Goal: Transaction & Acquisition: Purchase product/service

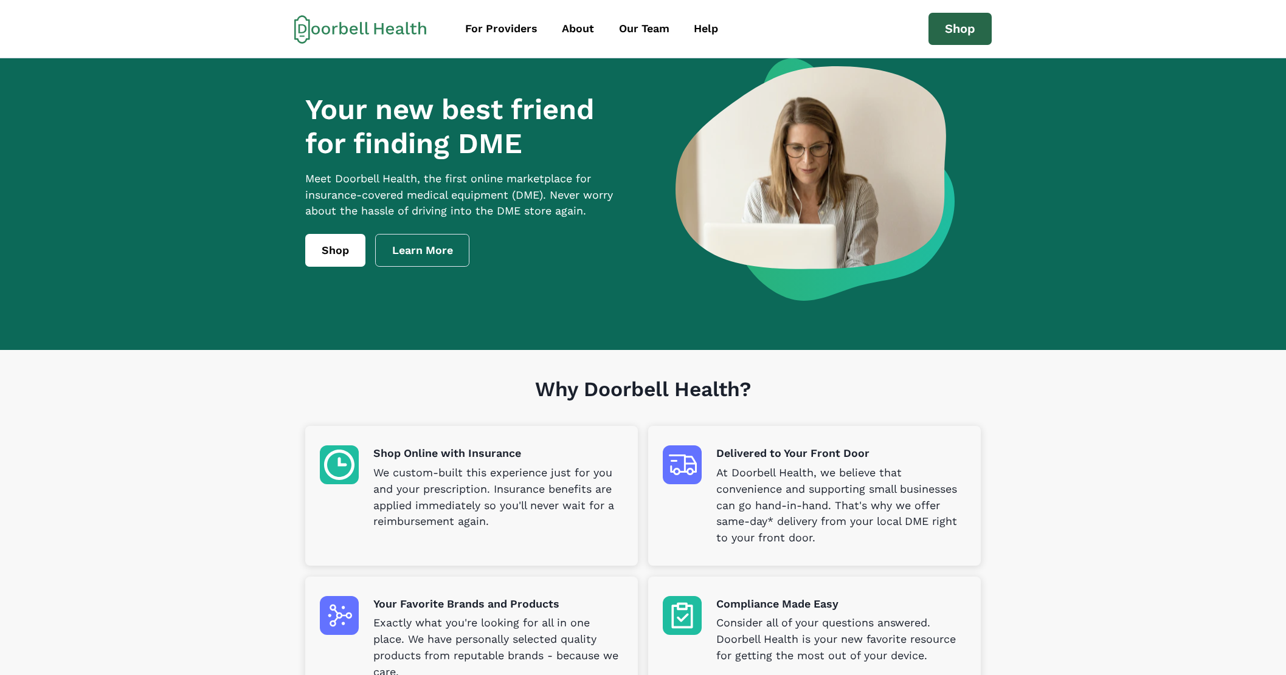
click at [965, 28] on link "Shop" at bounding box center [959, 29] width 63 height 33
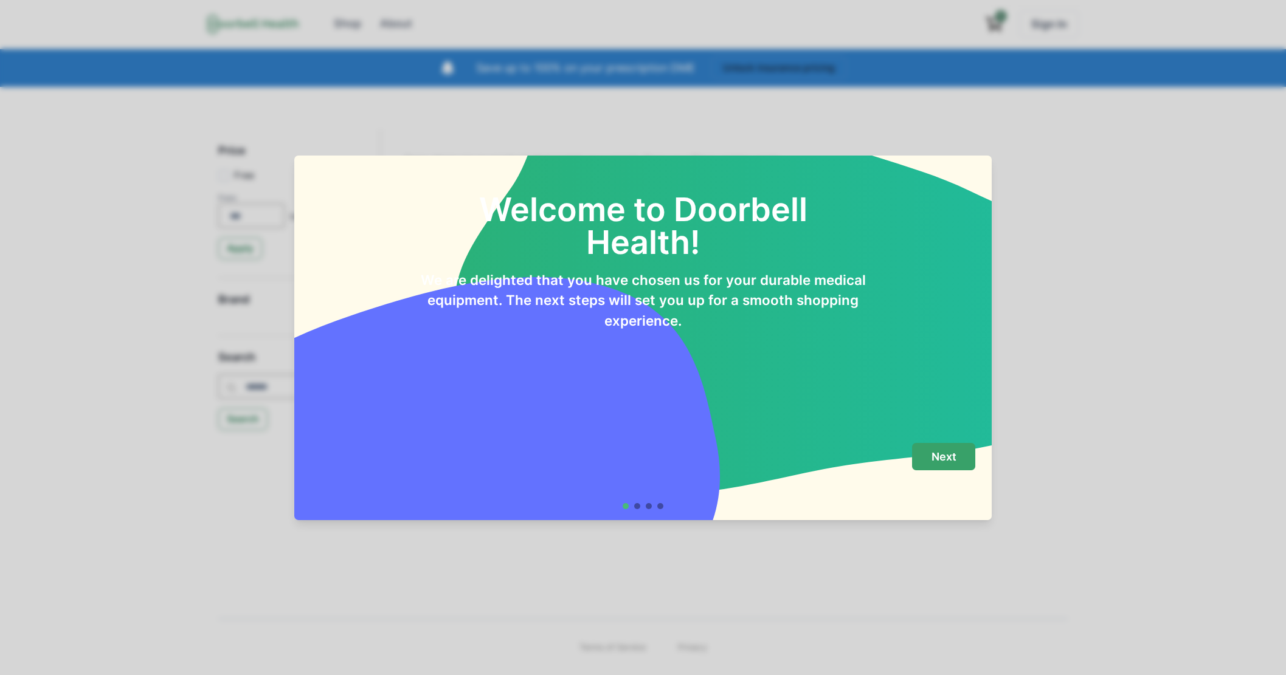
click at [951, 460] on p "Next" at bounding box center [943, 456] width 25 height 13
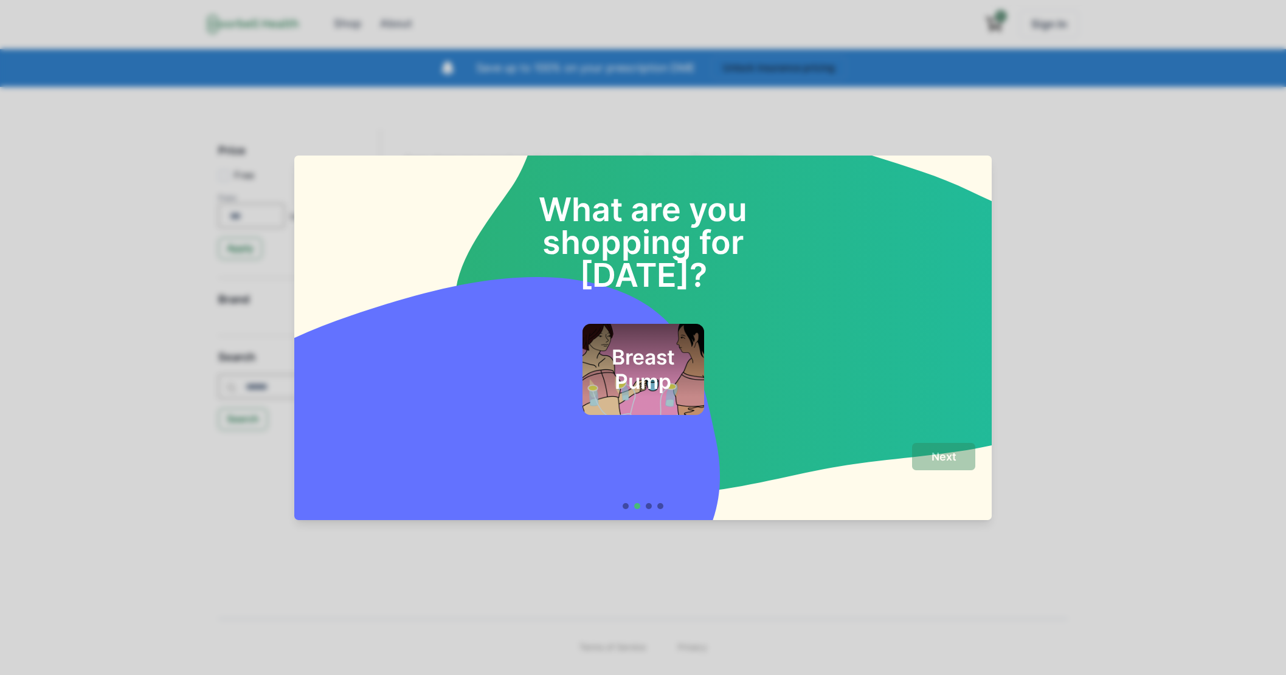
click at [632, 356] on h2 "Breast Pump" at bounding box center [642, 369] width 89 height 49
click at [927, 454] on button "Next" at bounding box center [943, 456] width 63 height 27
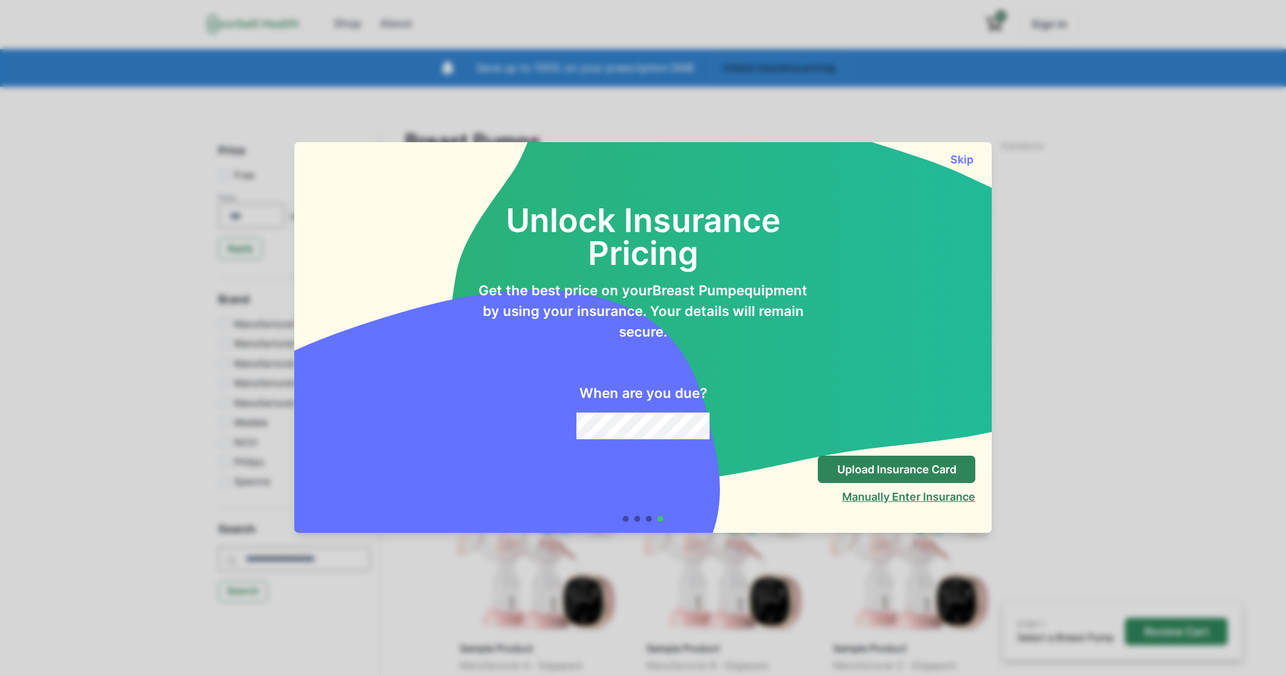
click at [888, 497] on button "Manually Enter Insurance" at bounding box center [908, 497] width 133 height 13
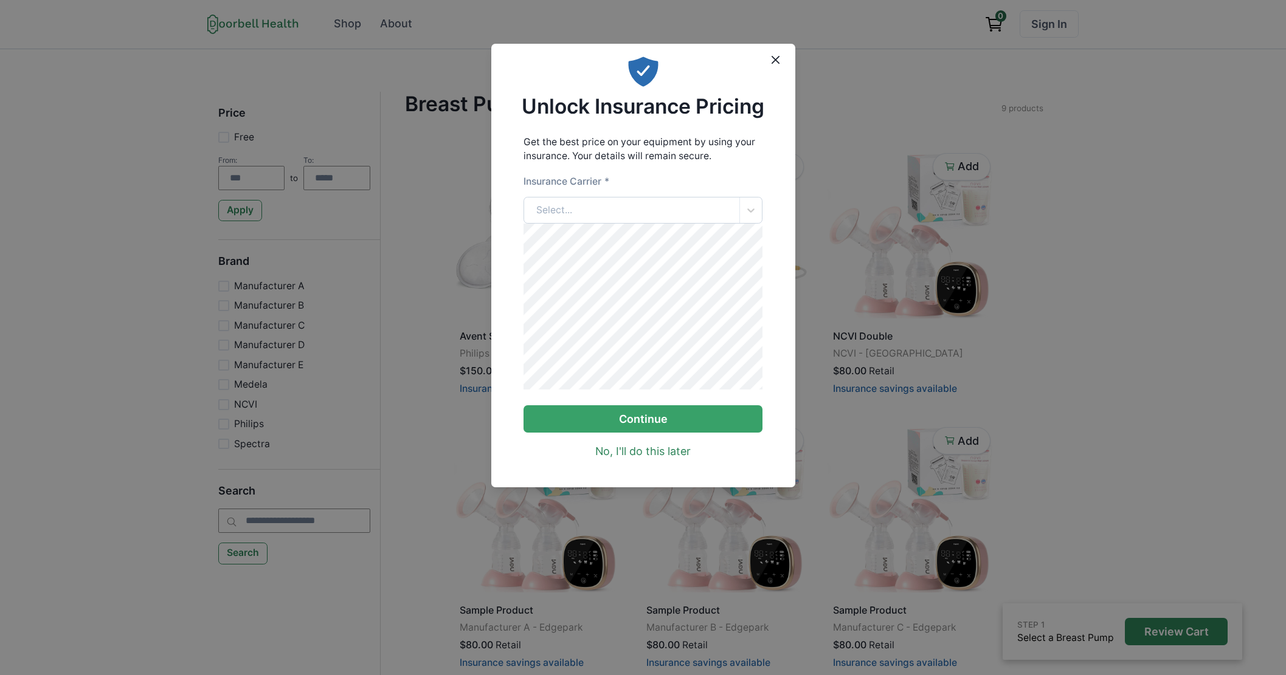
click at [590, 206] on div "Select..." at bounding box center [631, 211] width 215 height 26
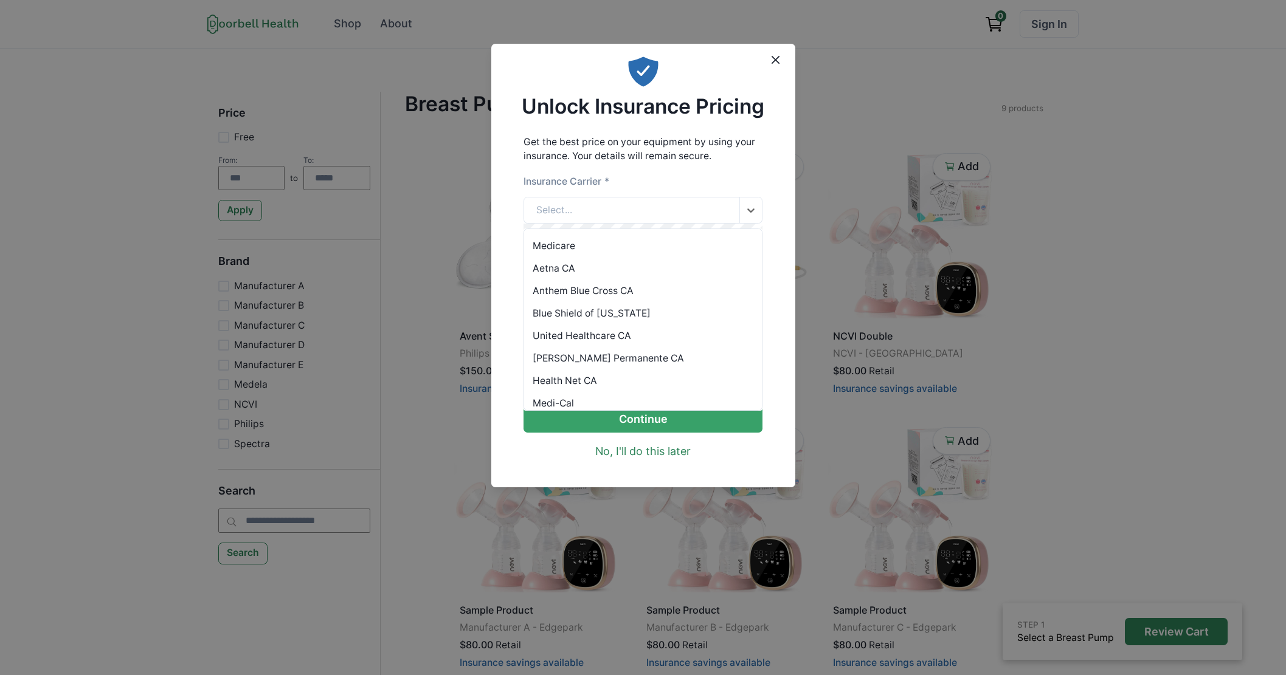
click at [599, 286] on div "Anthem Blue Cross CA" at bounding box center [643, 291] width 238 height 22
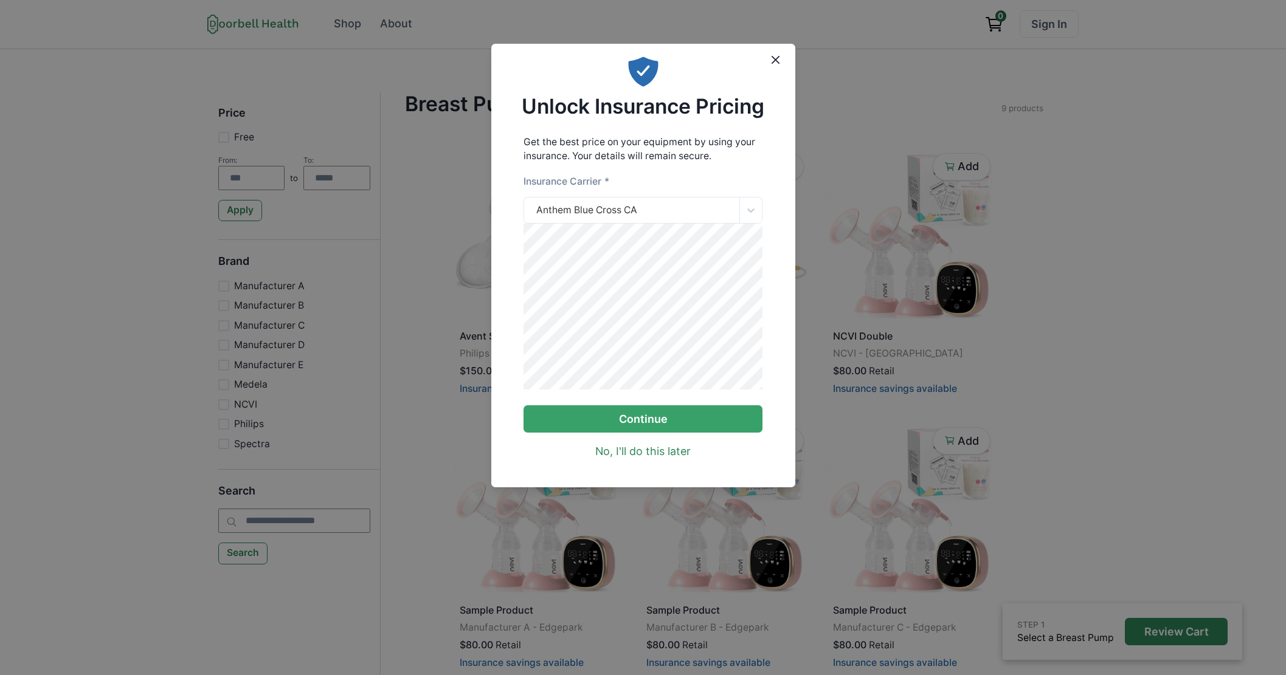
click at [611, 134] on div "Get the best price on your equipment by using your insurance. Your details will…" at bounding box center [643, 297] width 304 height 336
click at [632, 421] on button "Continue" at bounding box center [642, 418] width 239 height 27
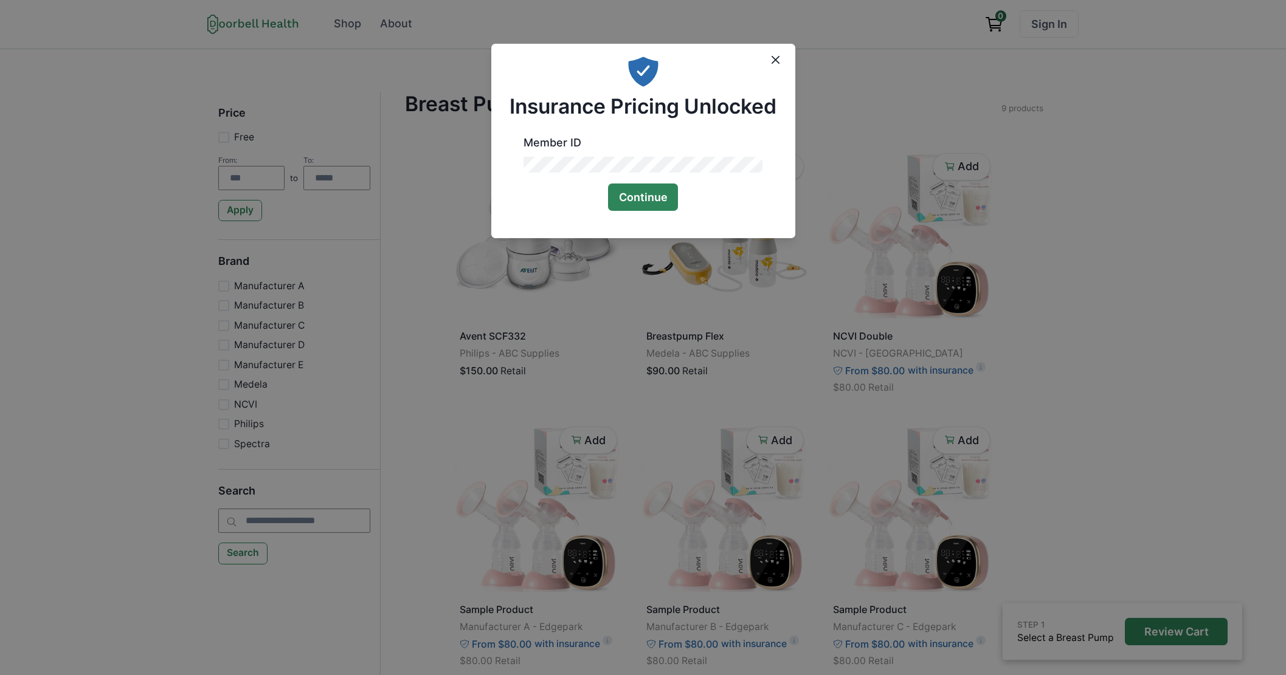
click at [646, 191] on button "Continue" at bounding box center [643, 197] width 71 height 27
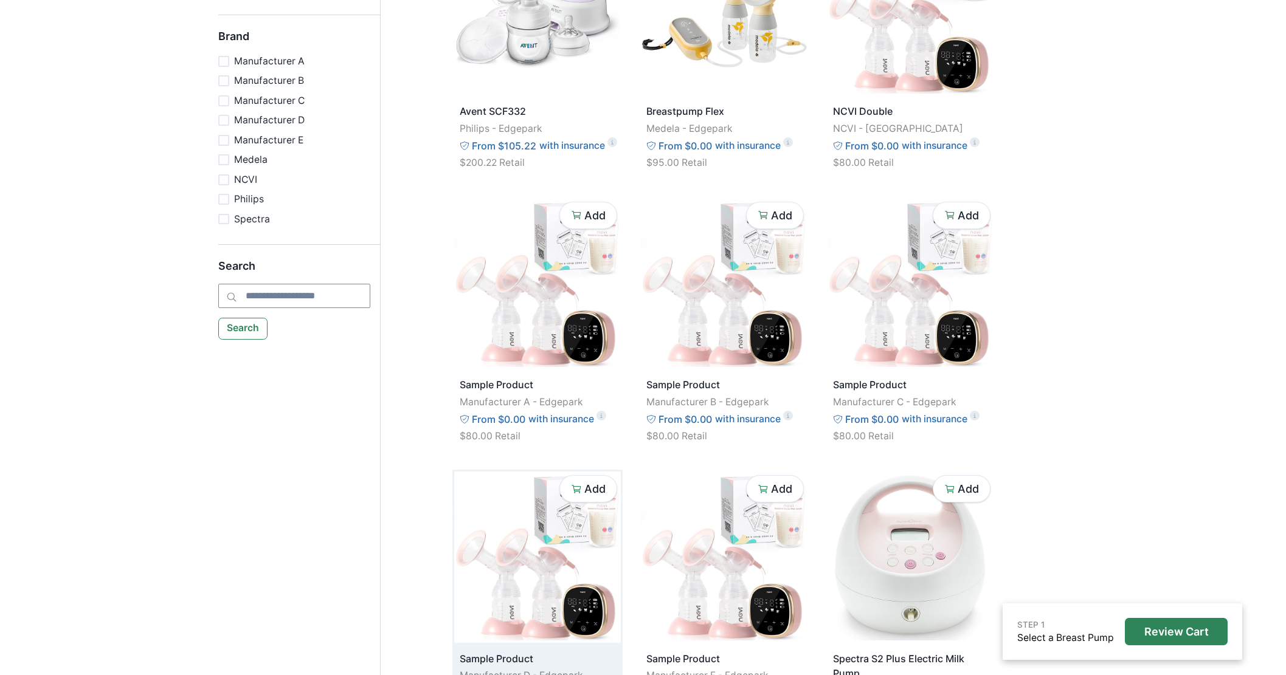
scroll to position [186, 0]
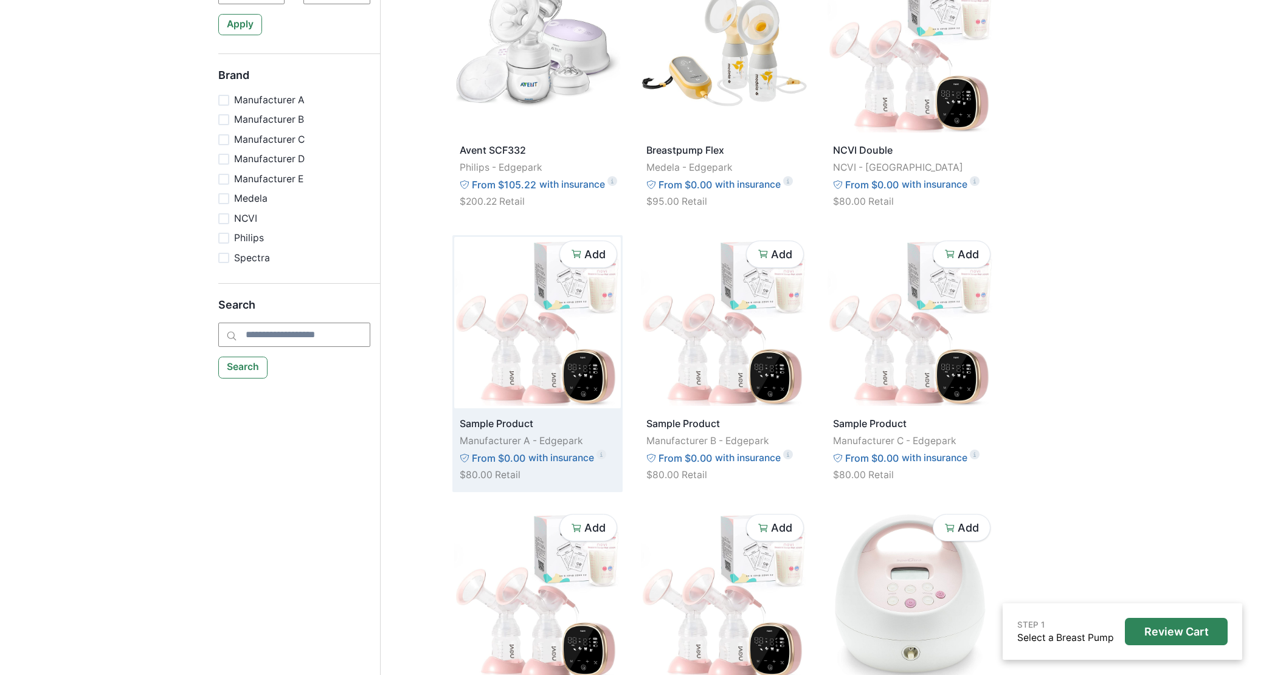
click at [562, 307] on img at bounding box center [537, 322] width 167 height 171
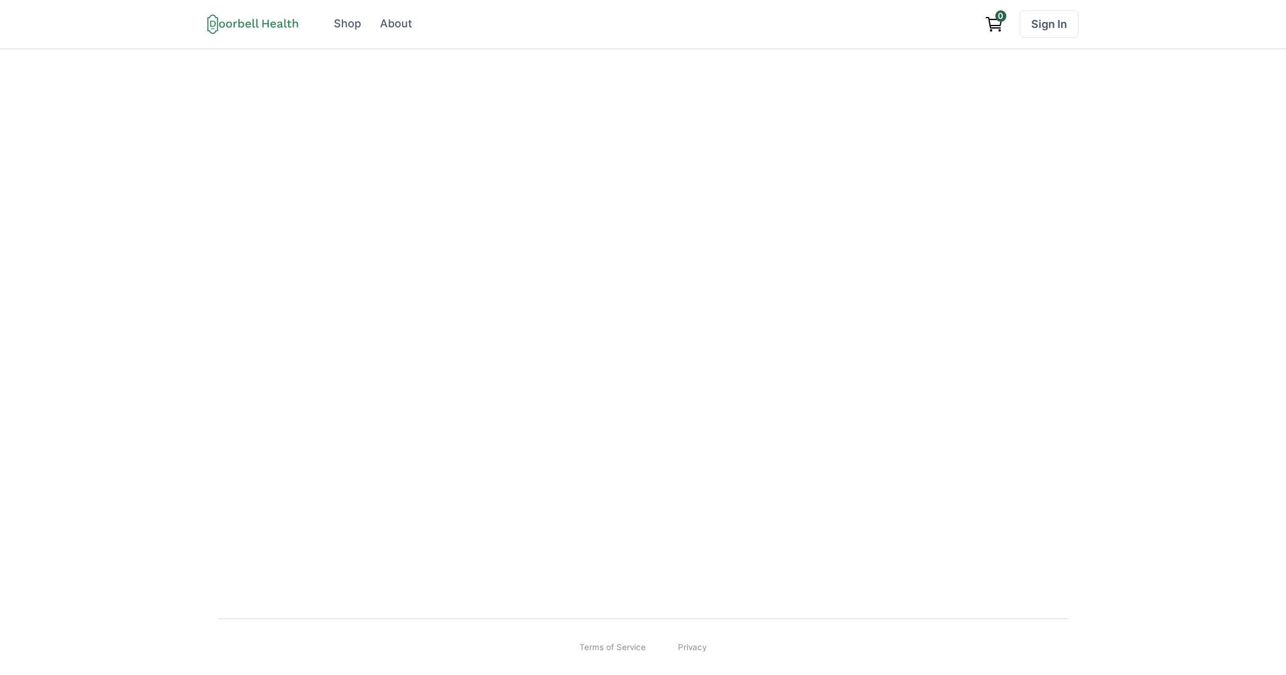
click at [912, 381] on div at bounding box center [643, 323] width 872 height 548
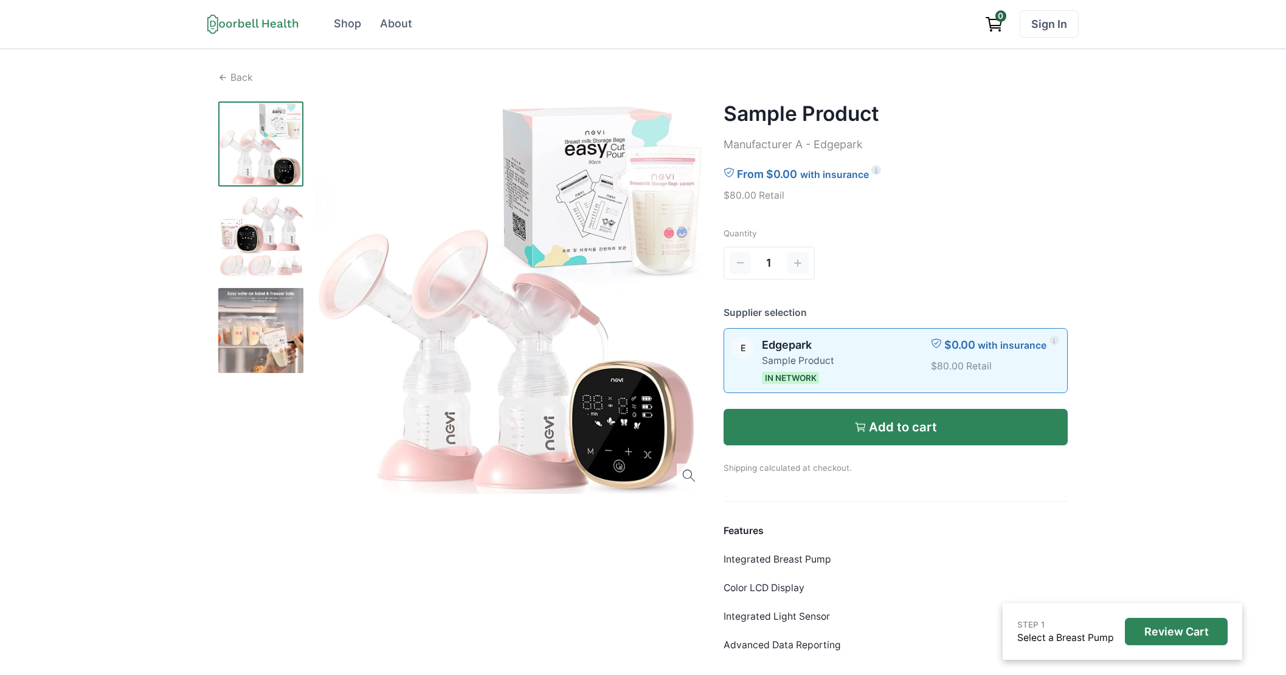
click at [959, 423] on button "Add to cart" at bounding box center [895, 427] width 345 height 36
click at [905, 429] on p "Add to cart" at bounding box center [903, 427] width 68 height 15
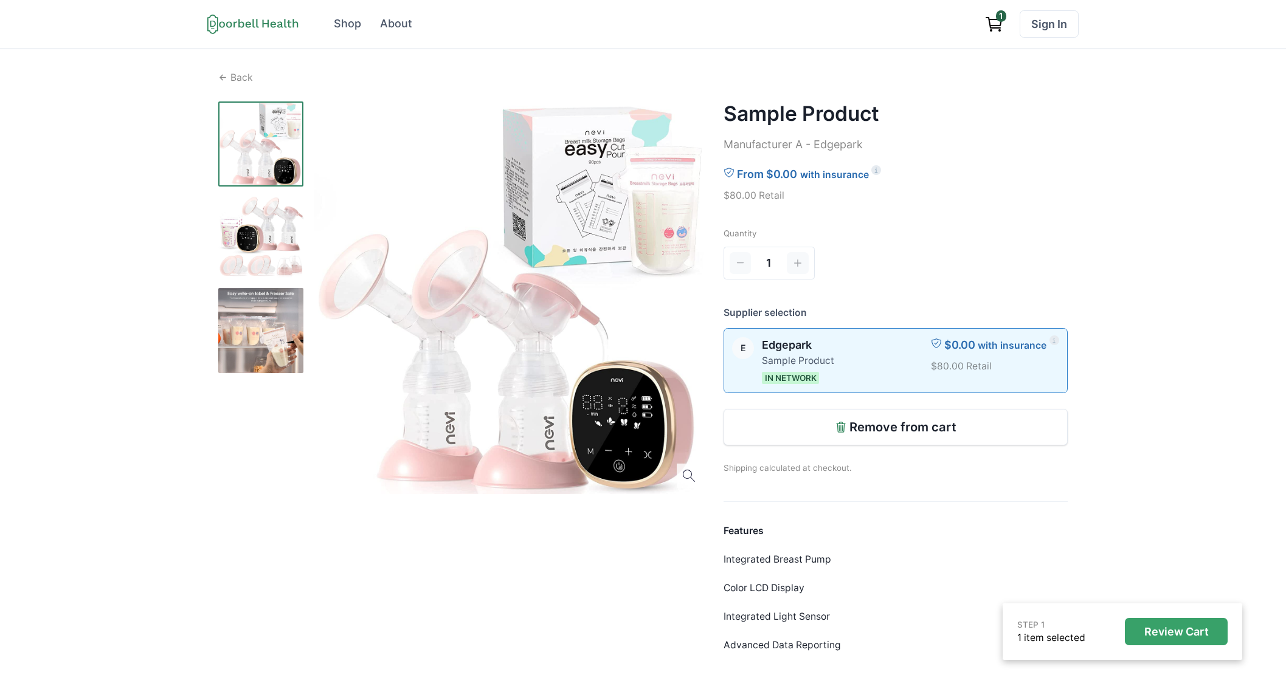
click at [1206, 636] on p "Review Cart" at bounding box center [1176, 632] width 64 height 13
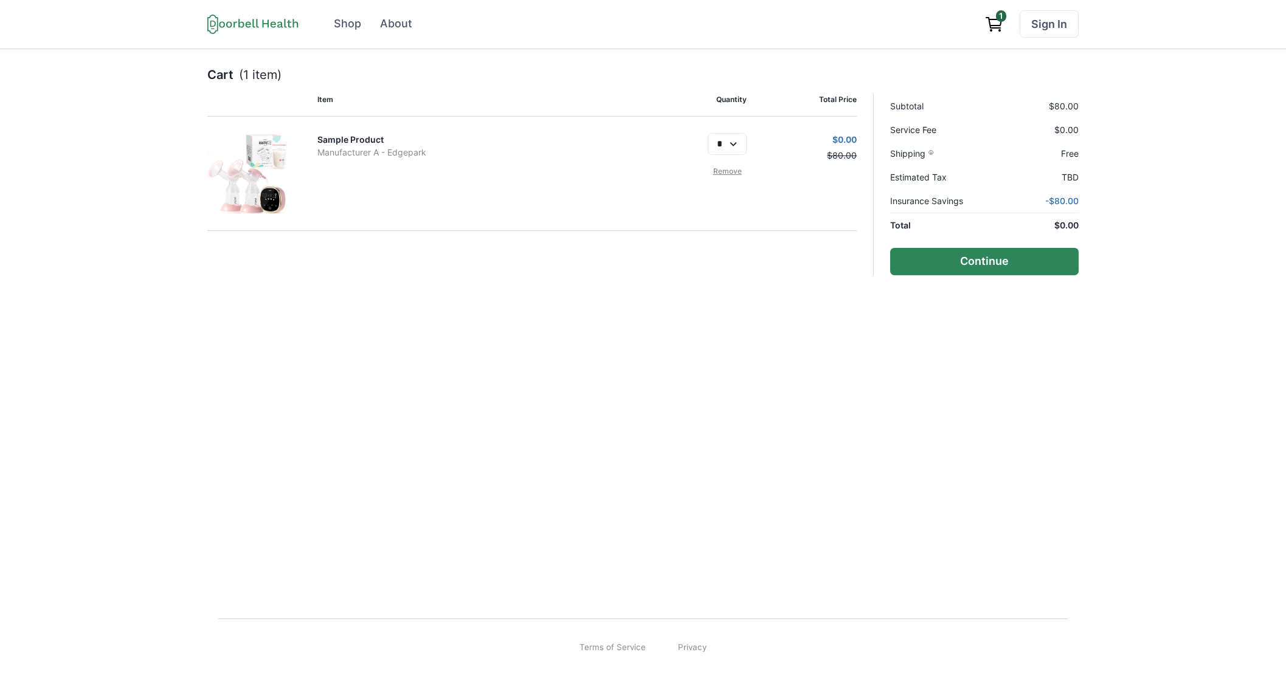
click at [984, 265] on button "Continue" at bounding box center [984, 261] width 188 height 27
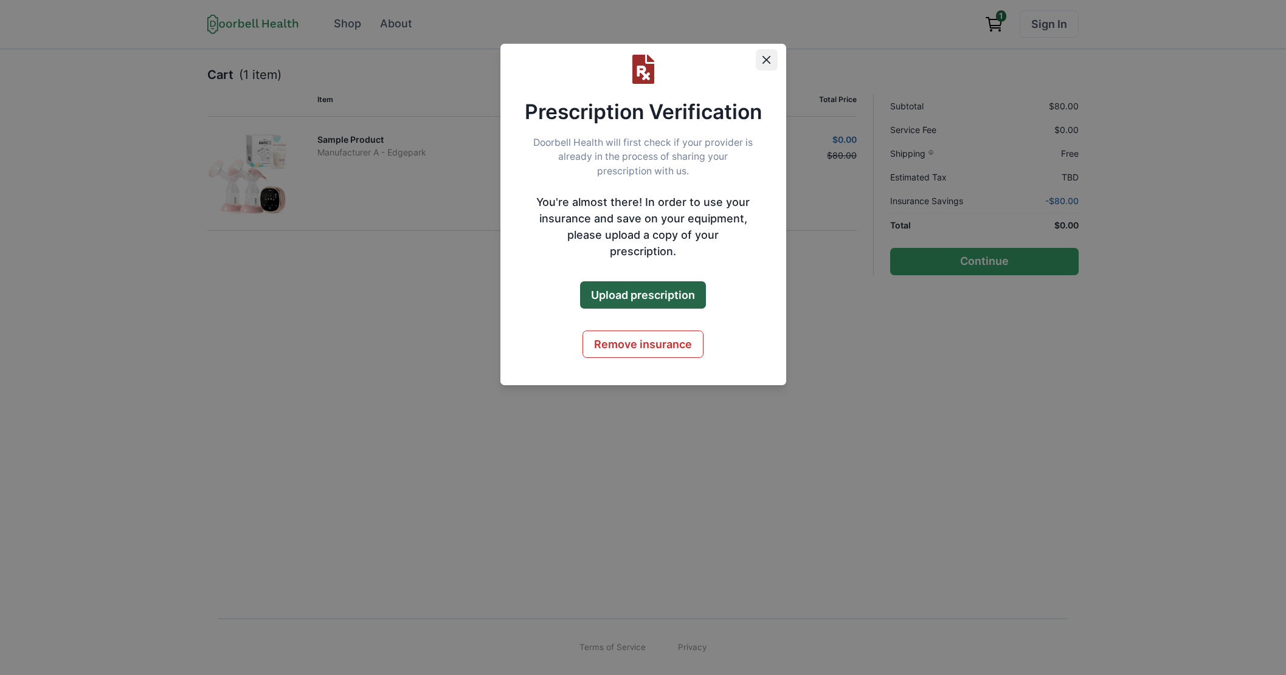
click at [771, 55] on button "Close" at bounding box center [767, 60] width 22 height 22
